Goal: Information Seeking & Learning: Learn about a topic

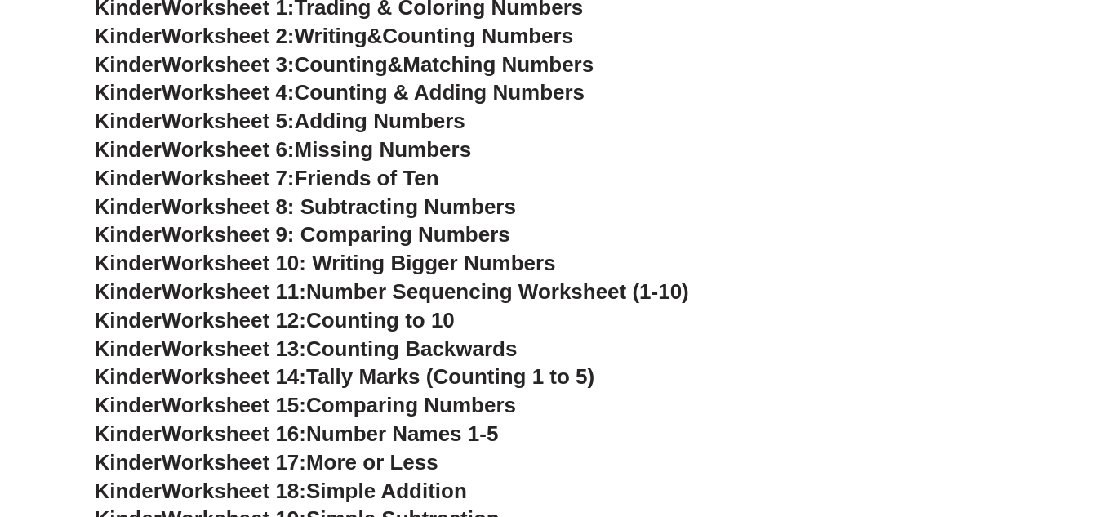
scroll to position [568, 0]
click at [385, 153] on span "Missing Numbers" at bounding box center [383, 148] width 177 height 24
click at [405, 180] on span "Friends of Ten" at bounding box center [367, 177] width 144 height 24
click at [418, 271] on span "Worksheet 10: Writing Bigger Numbers" at bounding box center [359, 262] width 394 height 24
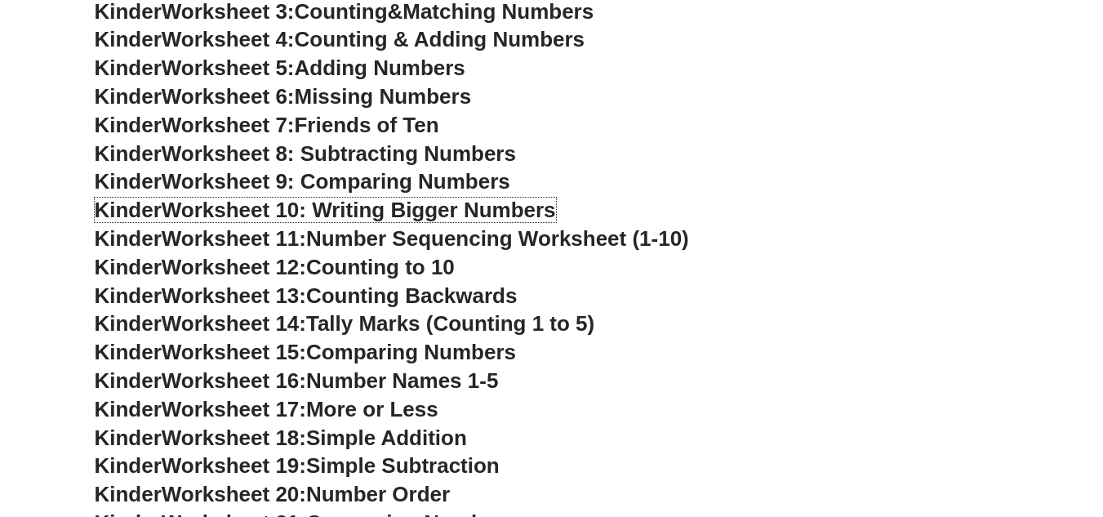
scroll to position [650, 0]
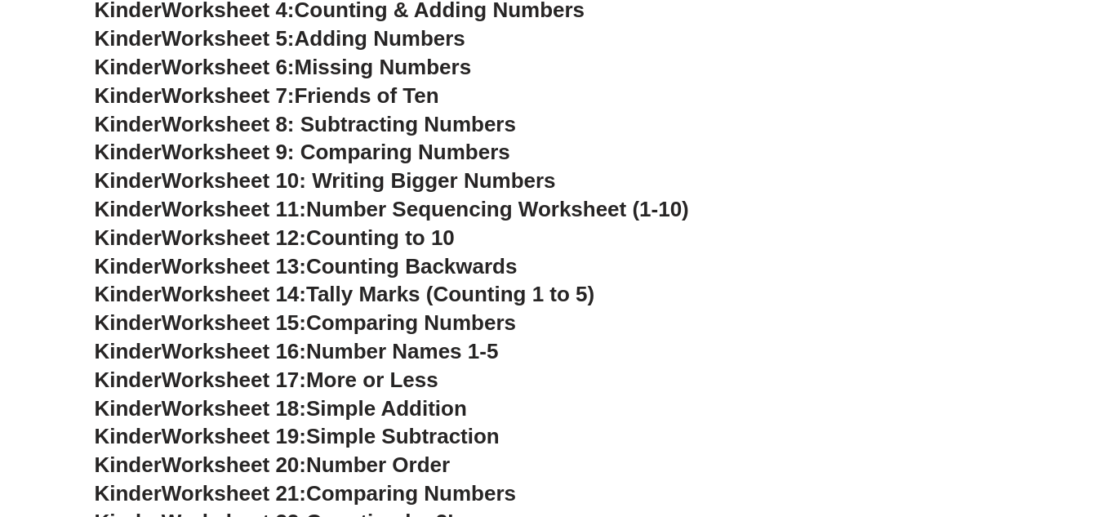
click at [432, 316] on span "Comparing Numbers" at bounding box center [411, 322] width 210 height 24
click at [212, 322] on span "Worksheet 15:" at bounding box center [234, 322] width 144 height 24
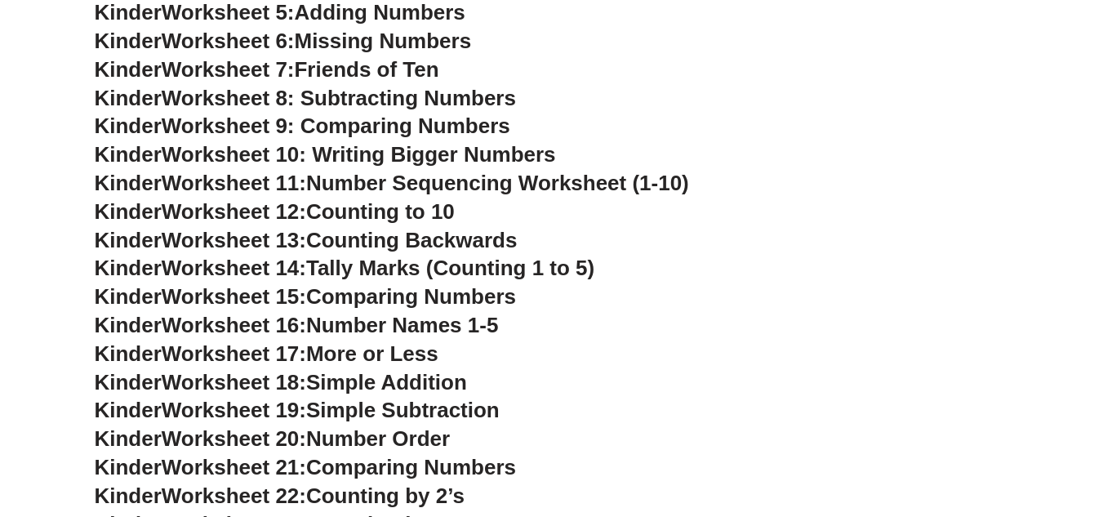
scroll to position [976, 0]
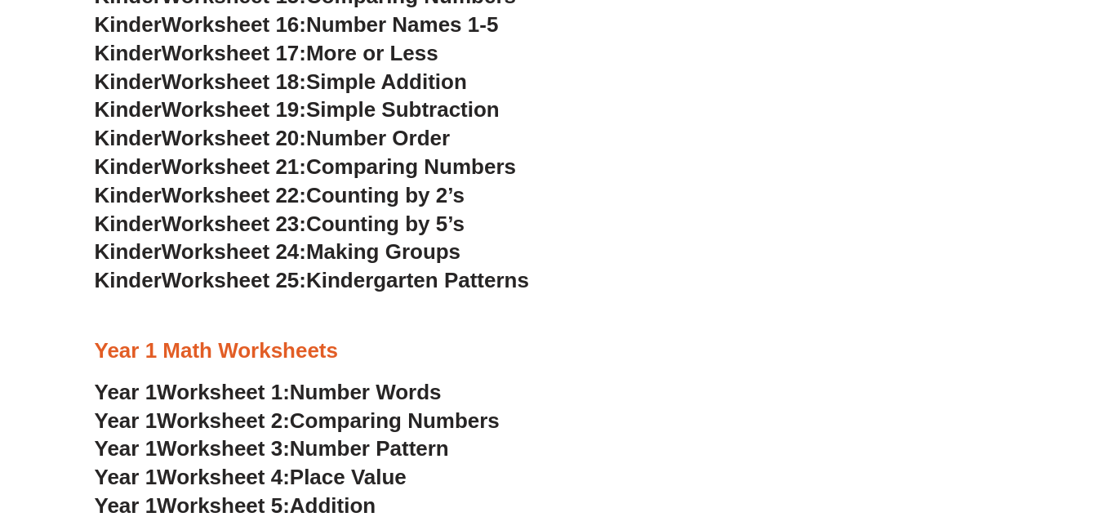
click at [388, 423] on span "Comparing Numbers" at bounding box center [395, 420] width 210 height 24
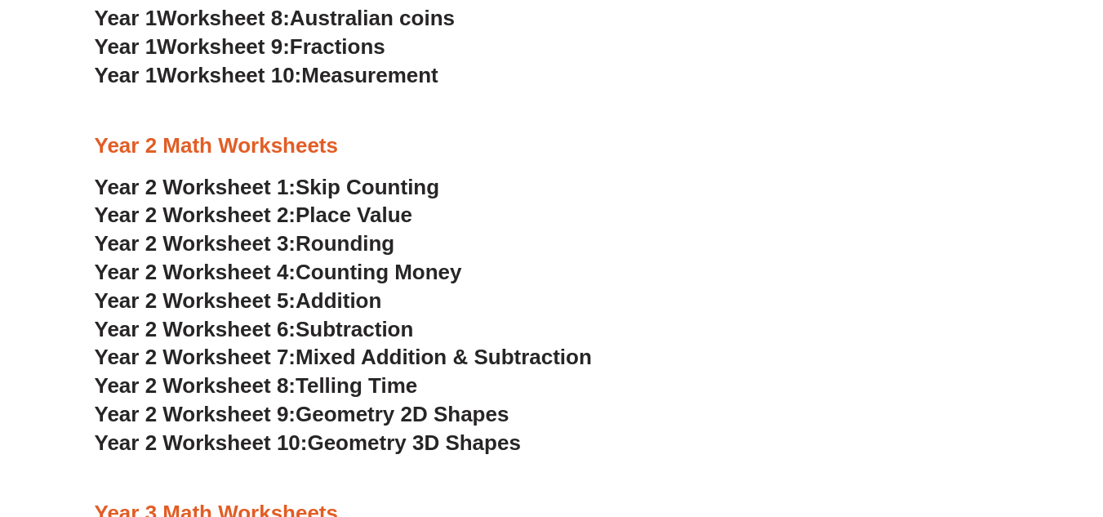
scroll to position [1629, 0]
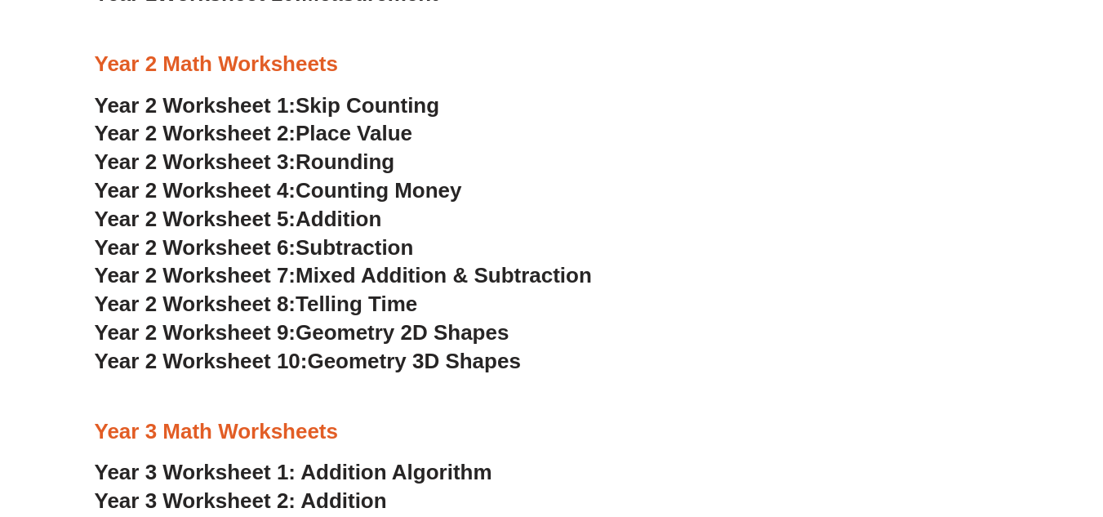
click at [371, 251] on span "Subtraction" at bounding box center [355, 247] width 118 height 24
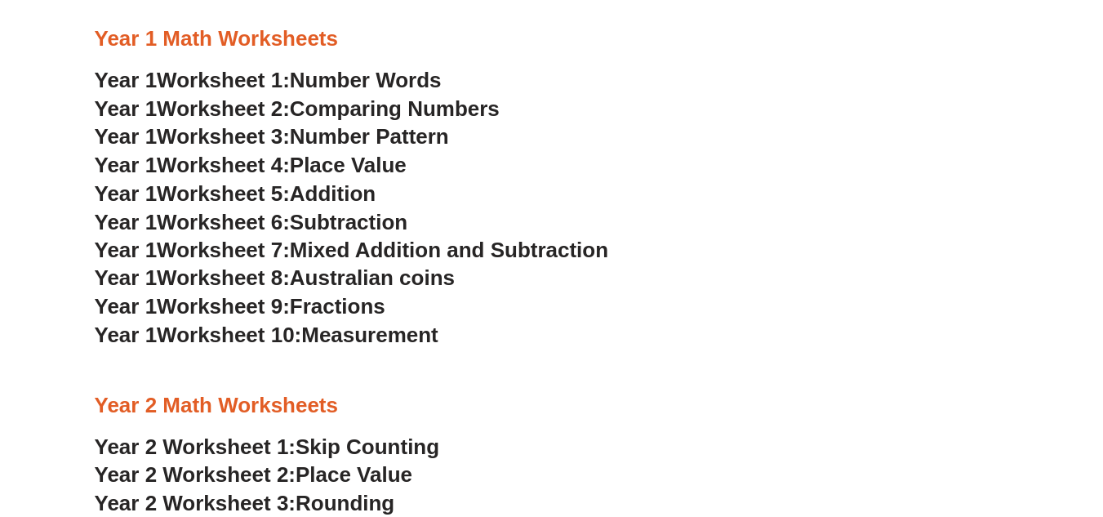
scroll to position [1303, 0]
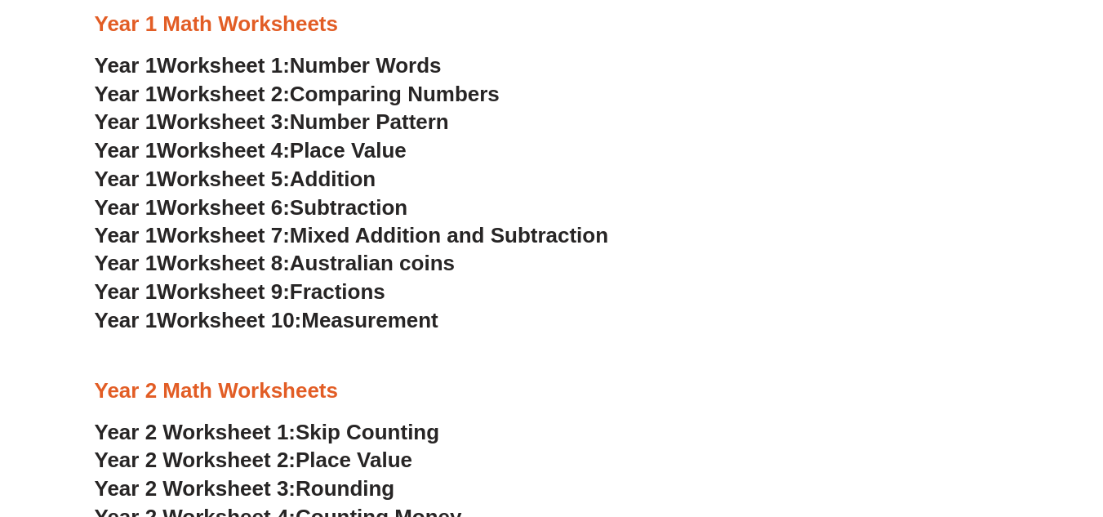
click at [331, 99] on span "Comparing Numbers" at bounding box center [395, 94] width 210 height 24
click at [362, 120] on span "Number Pattern" at bounding box center [369, 121] width 159 height 24
click at [344, 146] on span "Place Value" at bounding box center [348, 150] width 117 height 24
click at [346, 179] on span "Addition" at bounding box center [333, 179] width 86 height 24
click at [372, 233] on span "Mixed Addition and Subtraction" at bounding box center [449, 235] width 318 height 24
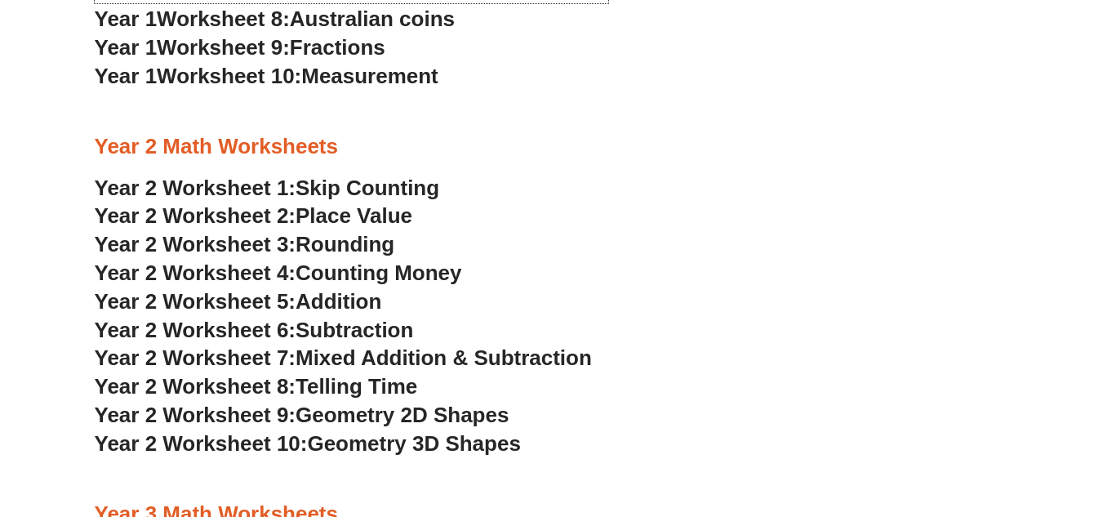
scroll to position [1548, 0]
click at [416, 362] on span "Mixed Addition & Subtraction" at bounding box center [444, 356] width 296 height 24
click at [377, 212] on span "Place Value" at bounding box center [354, 214] width 117 height 24
